Goal: Task Accomplishment & Management: Use online tool/utility

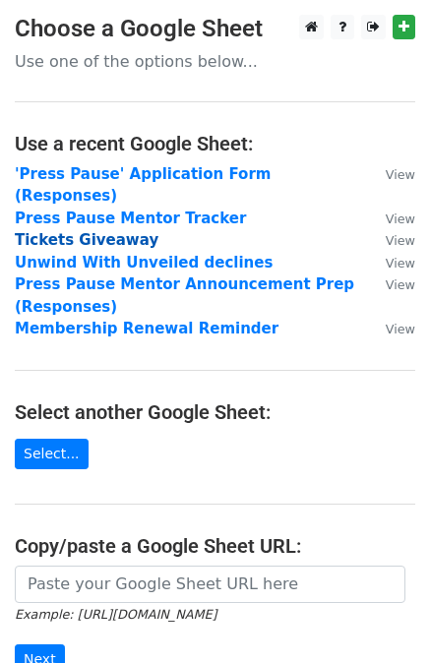
click at [64, 231] on strong "Tickets Giveaway" at bounding box center [87, 240] width 144 height 18
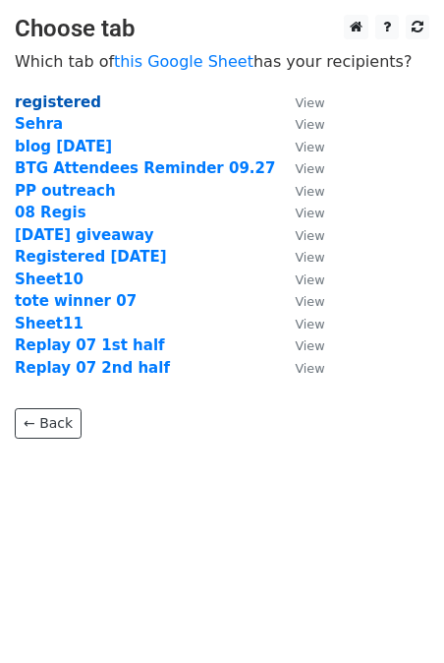
click at [70, 107] on strong "registered" at bounding box center [58, 102] width 87 height 18
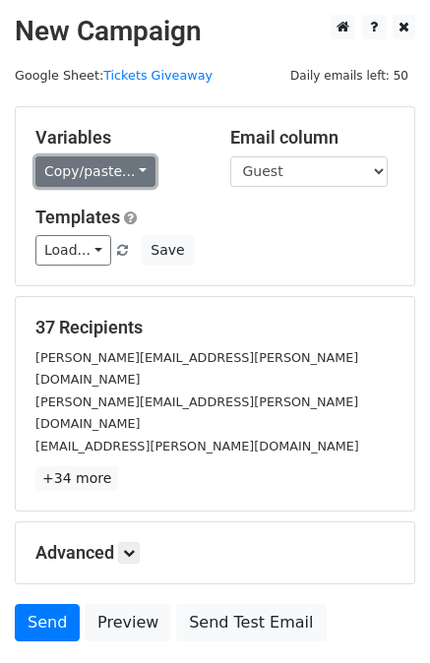
click at [75, 185] on link "Copy/paste..." at bounding box center [95, 171] width 120 height 30
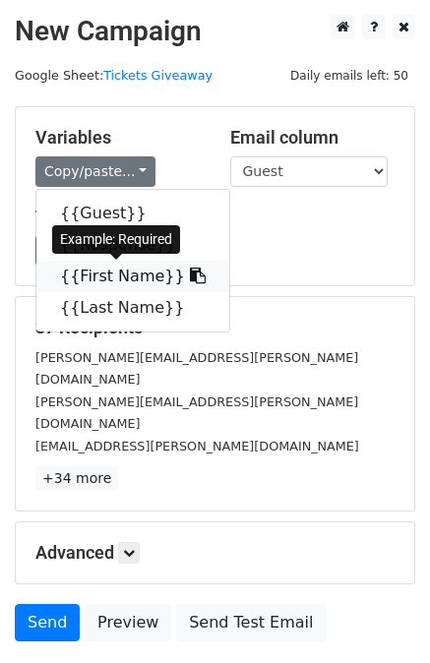
click at [91, 283] on link "{{First Name}}" at bounding box center [132, 276] width 193 height 31
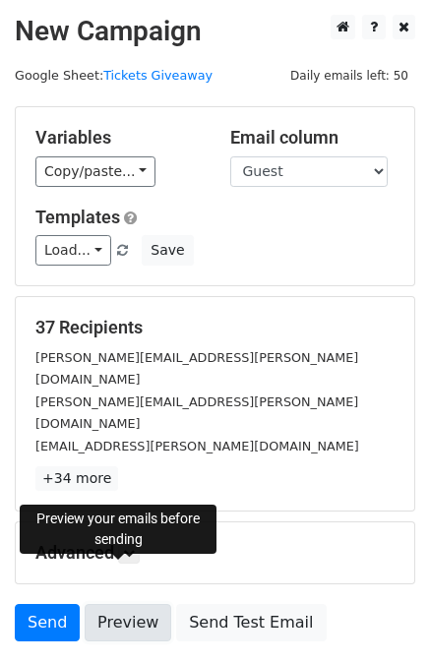
click at [113, 604] on link "Preview" at bounding box center [128, 622] width 87 height 37
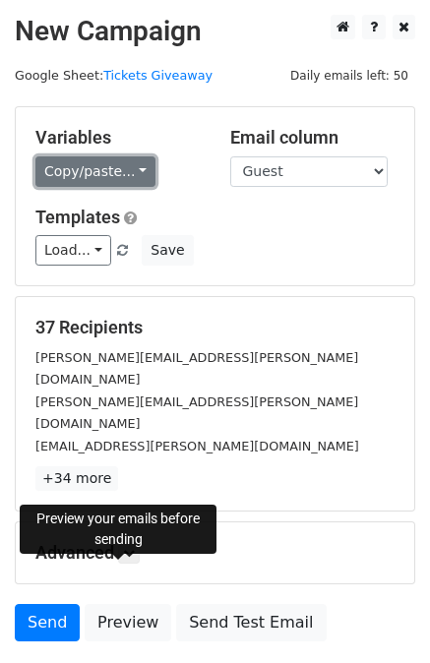
click at [91, 172] on link "Copy/paste..." at bounding box center [95, 171] width 120 height 30
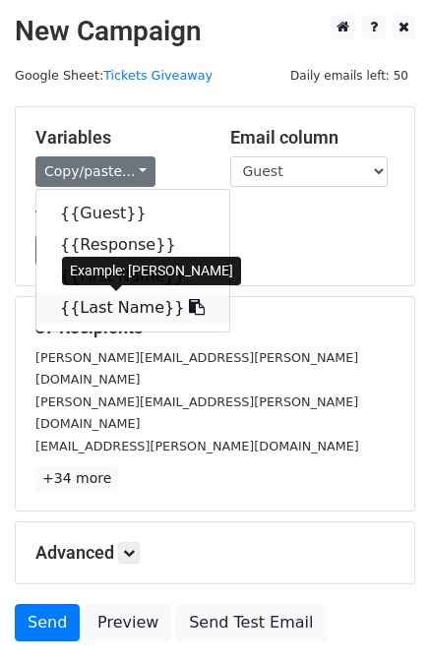
click at [103, 310] on link "{{Last Name}}" at bounding box center [132, 307] width 193 height 31
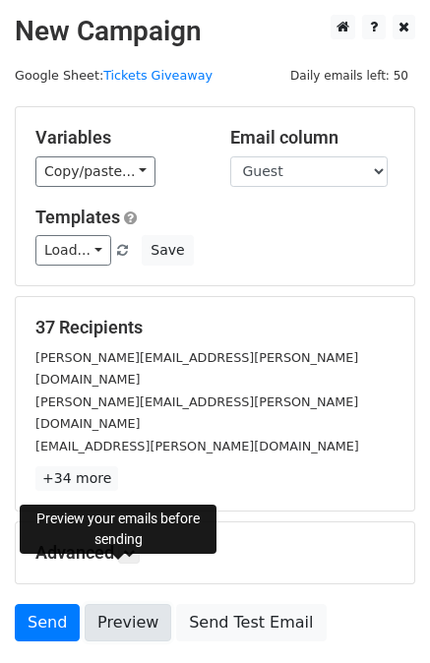
click at [115, 604] on link "Preview" at bounding box center [128, 622] width 87 height 37
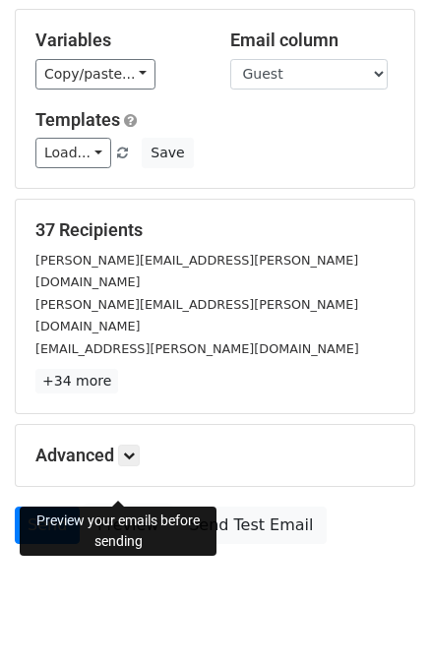
scroll to position [101, 0]
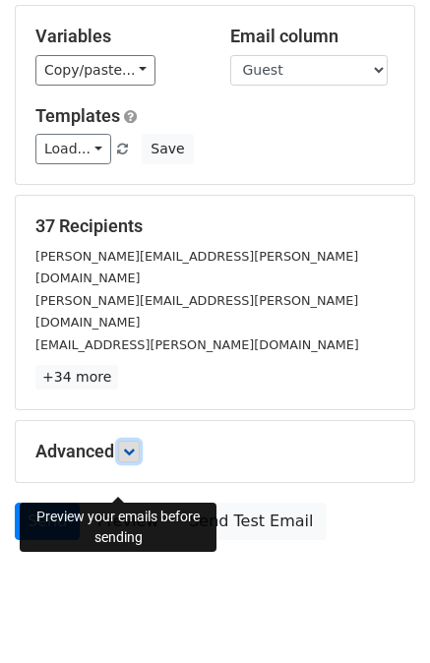
click at [129, 445] on icon at bounding box center [129, 451] width 12 height 12
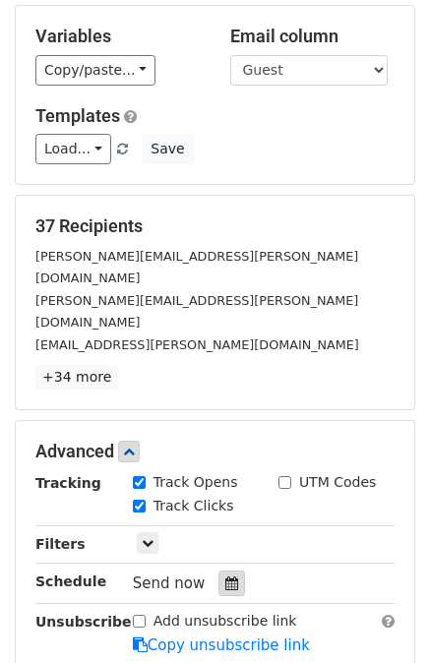
click at [225, 576] on icon at bounding box center [231, 583] width 13 height 14
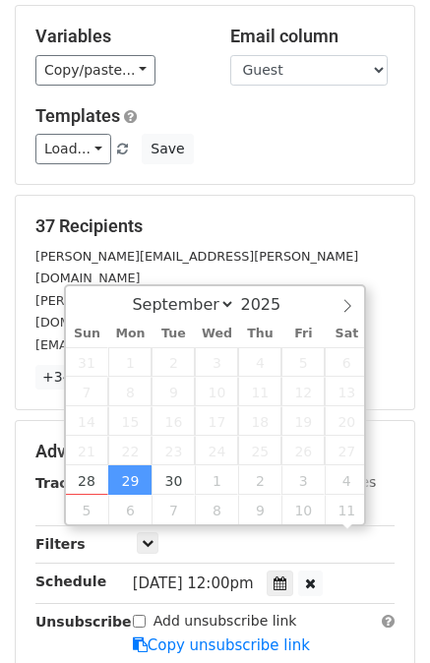
scroll to position [1, 0]
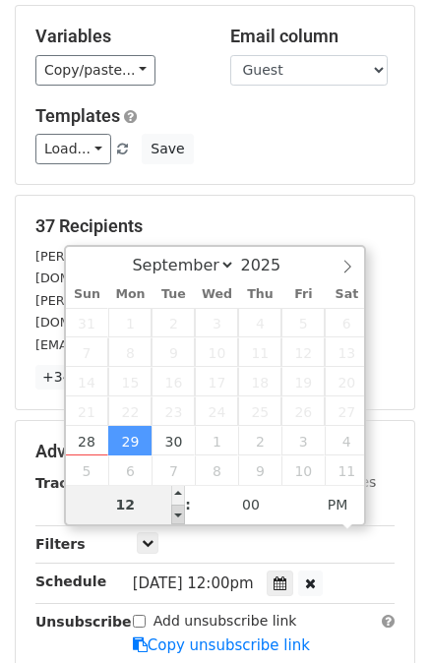
type input "2025-09-29 11:00"
type input "11"
click at [179, 515] on span at bounding box center [178, 514] width 14 height 20
type input "2025-09-29 10:00"
type input "10"
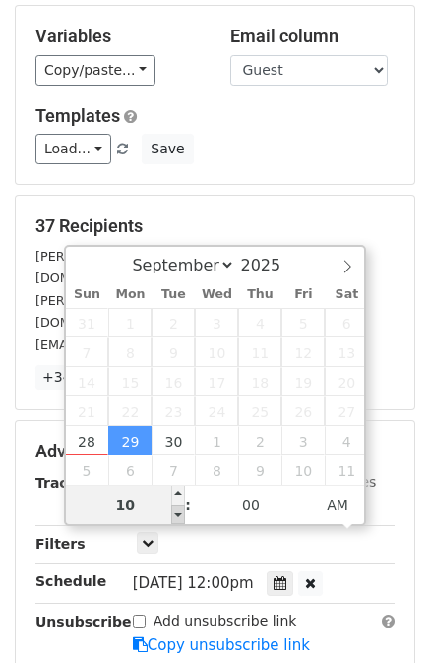
click at [179, 515] on span at bounding box center [178, 514] width 14 height 20
type input "2025-09-29 09:00"
type input "09"
click at [179, 515] on span at bounding box center [178, 514] width 14 height 20
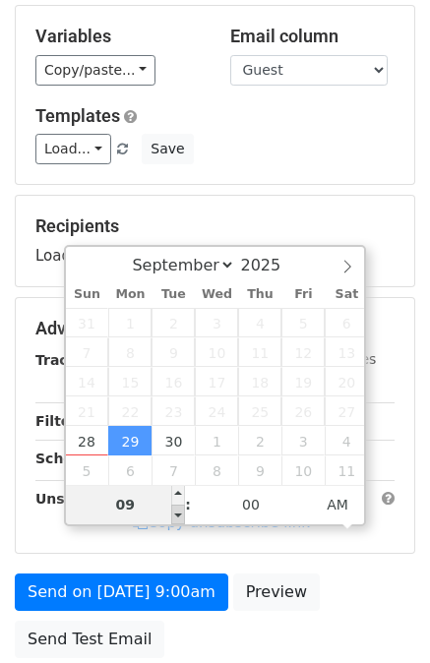
type input "2025-09-29 08:00"
type input "08"
click at [179, 515] on span at bounding box center [178, 514] width 14 height 20
click at [67, 535] on div "Advanced Tracking Track Opens UTM Codes Track Clicks Filters Only include sprea…" at bounding box center [215, 425] width 398 height 255
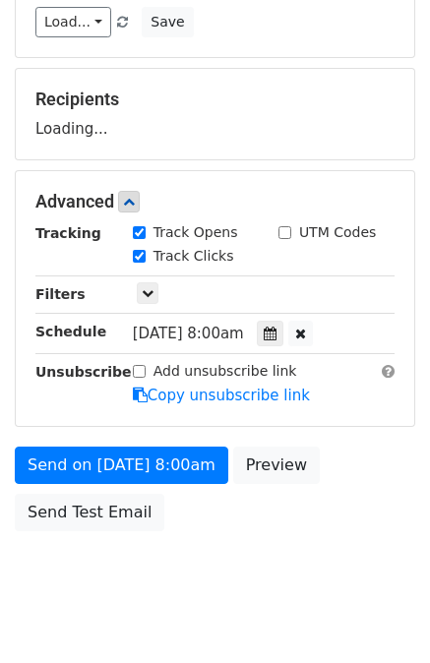
scroll to position [238, 0]
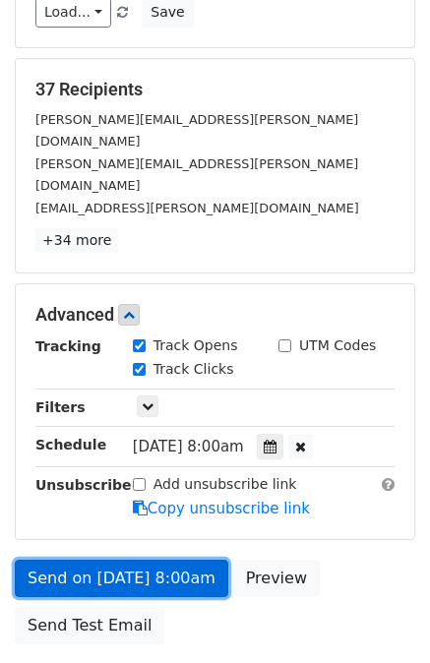
click at [125, 559] on link "Send on Sep 29 at 8:00am" at bounding box center [121, 577] width 213 height 37
click at [127, 559] on link "Send on Sep 29 at 8:00am" at bounding box center [121, 577] width 213 height 37
